Goal: Information Seeking & Learning: Check status

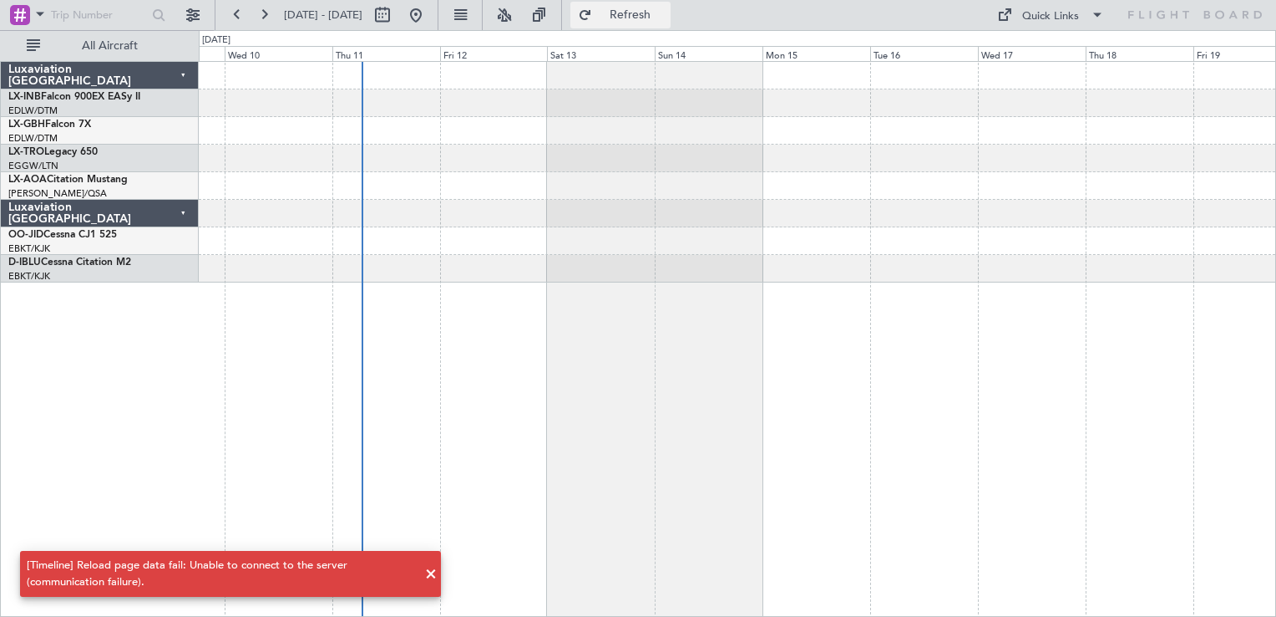
click at [666, 19] on span "Refresh" at bounding box center [631, 15] width 70 height 12
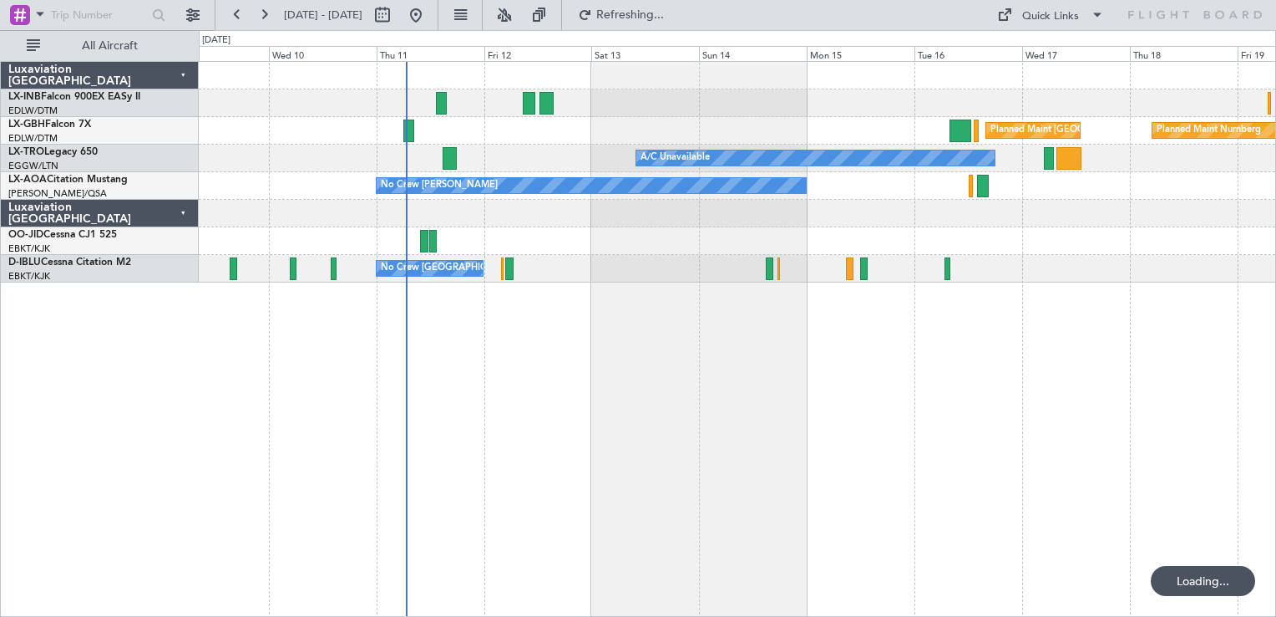
click at [701, 513] on div "Planned Maint [GEOGRAPHIC_DATA] ([GEOGRAPHIC_DATA]) Planned Maint Nurnberg A/C …" at bounding box center [738, 339] width 1078 height 556
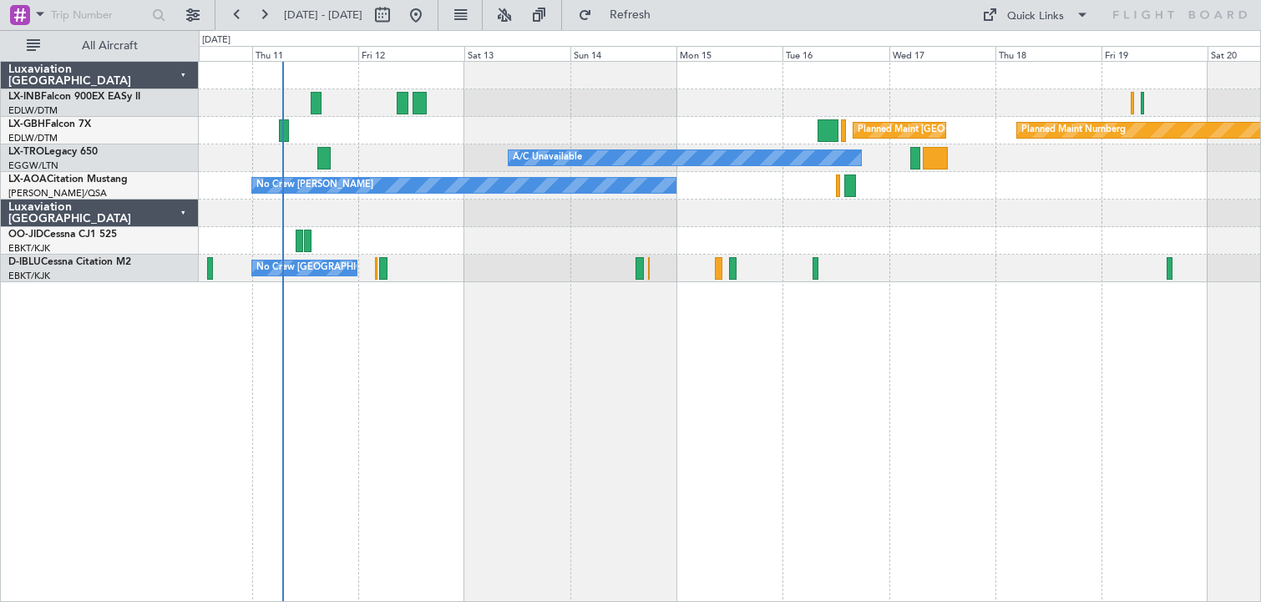
click at [512, 383] on div "Planned Maint Nurnberg Planned Maint [GEOGRAPHIC_DATA] ([GEOGRAPHIC_DATA]) A/C …" at bounding box center [730, 331] width 1063 height 541
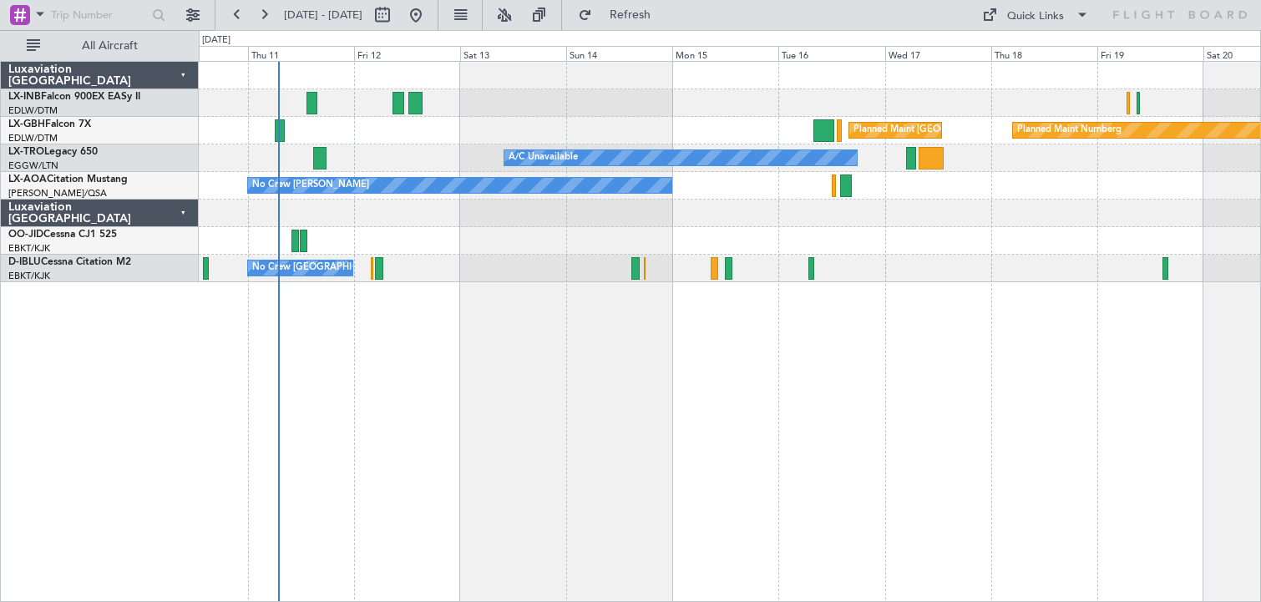
click at [500, 365] on div "Planned Maint Nurnberg Planned Maint [GEOGRAPHIC_DATA] ([GEOGRAPHIC_DATA]) A/C …" at bounding box center [730, 331] width 1063 height 541
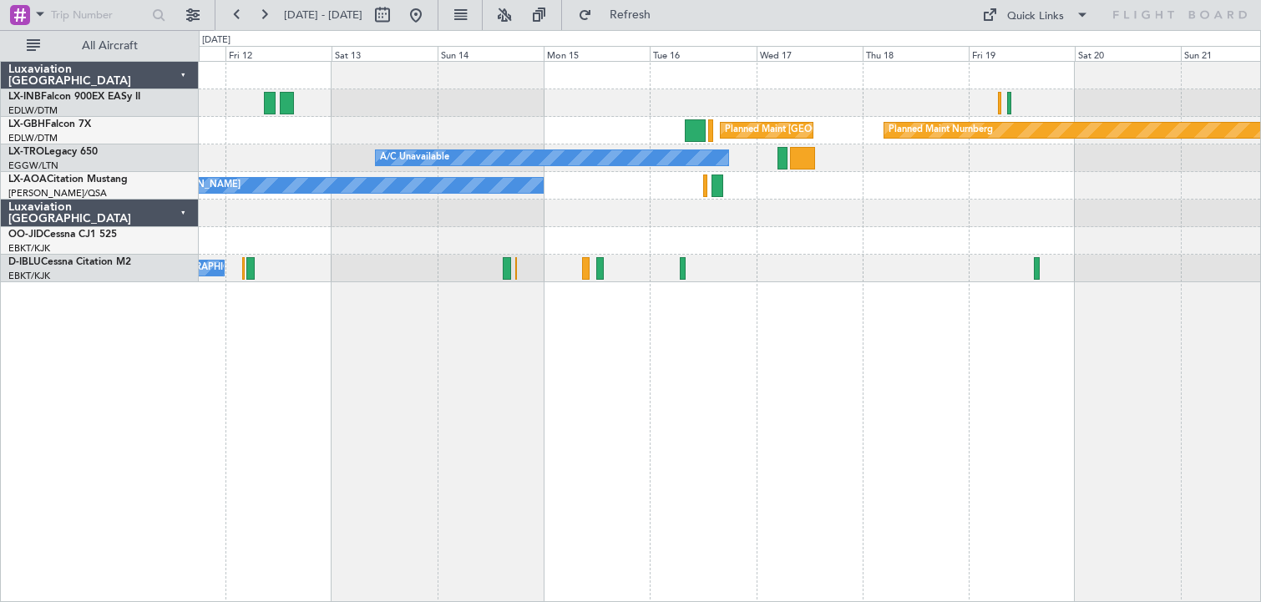
click at [897, 408] on div "Planned Maint Nurnberg Planned Maint [GEOGRAPHIC_DATA] ([GEOGRAPHIC_DATA]) A/C …" at bounding box center [730, 331] width 1063 height 541
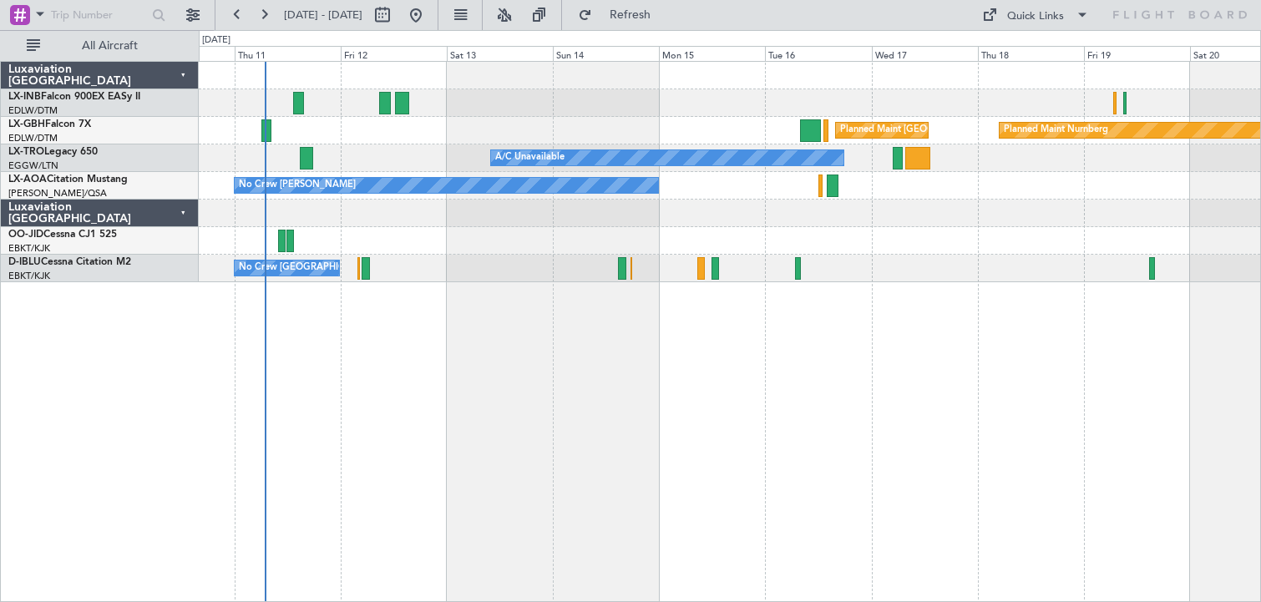
click at [747, 400] on div "Planned Maint Nurnberg Planned Maint [GEOGRAPHIC_DATA] ([GEOGRAPHIC_DATA]) A/C …" at bounding box center [730, 331] width 1063 height 541
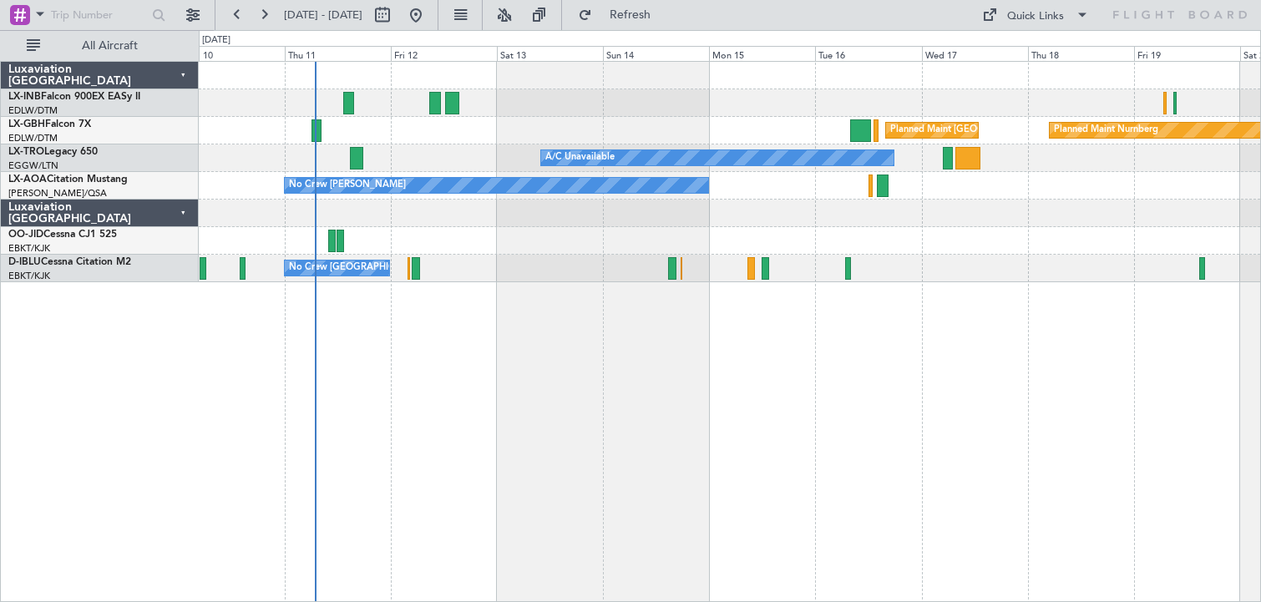
click at [1008, 388] on div "Planned Maint Nurnberg Planned Maint [GEOGRAPHIC_DATA] ([GEOGRAPHIC_DATA]) A/C …" at bounding box center [730, 331] width 1063 height 541
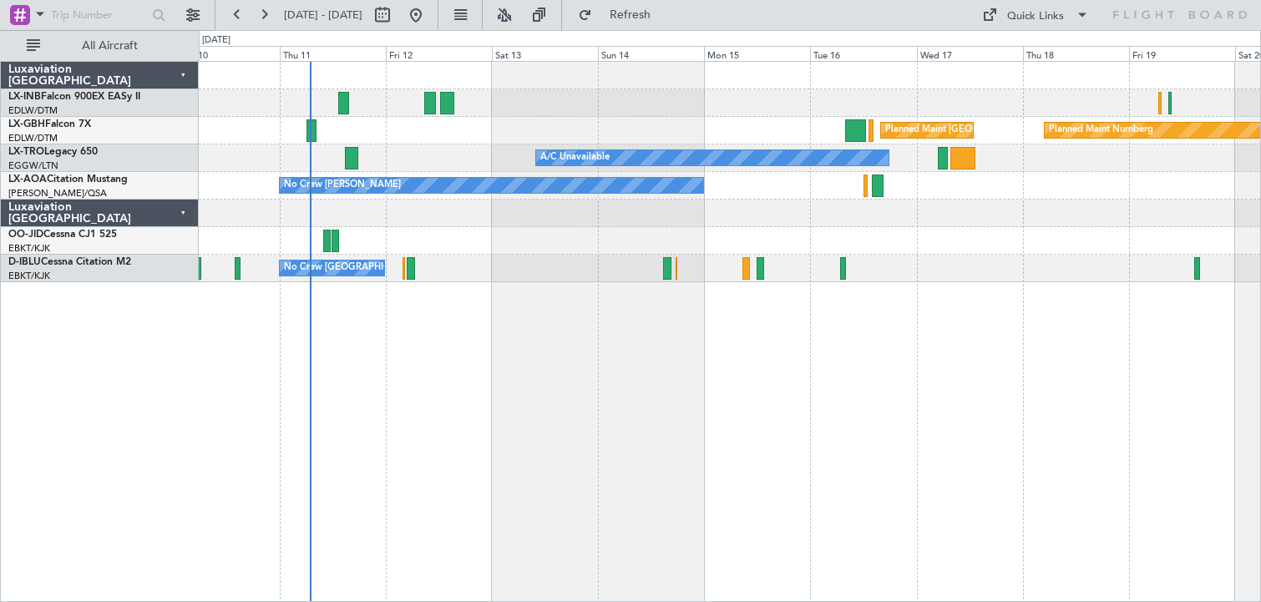
click at [1068, 95] on div "Planned Maint Nurnberg Planned Maint [GEOGRAPHIC_DATA] ([GEOGRAPHIC_DATA]) A/C …" at bounding box center [730, 172] width 1062 height 221
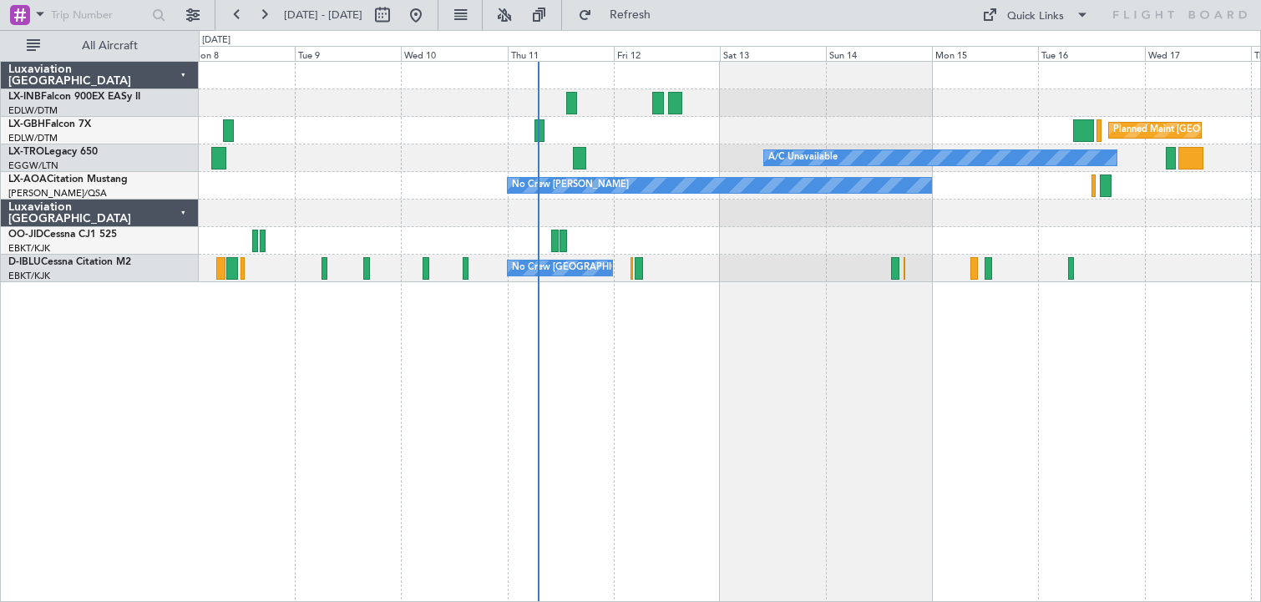
click at [659, 406] on div "Planned Maint [GEOGRAPHIC_DATA] ([GEOGRAPHIC_DATA]) Planned Maint Nurnberg Plan…" at bounding box center [730, 331] width 1063 height 541
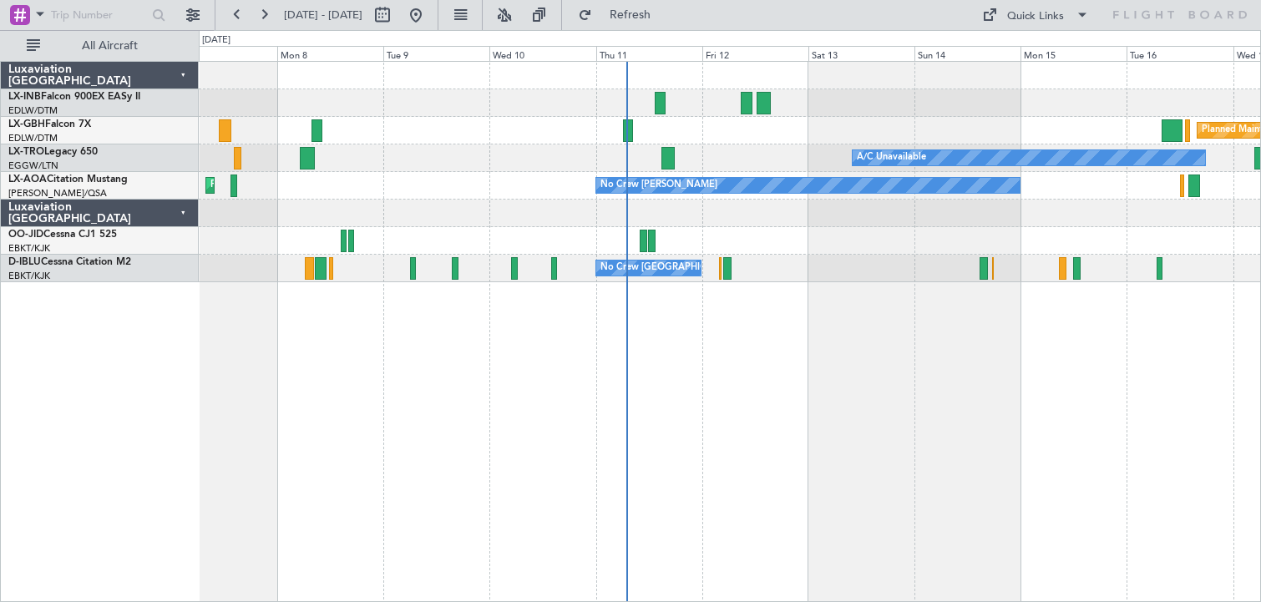
click at [945, 408] on div "Planned Maint [GEOGRAPHIC_DATA] ([GEOGRAPHIC_DATA]) Planned Maint Nurnberg Plan…" at bounding box center [730, 331] width 1063 height 541
